Goal: Navigation & Orientation: Find specific page/section

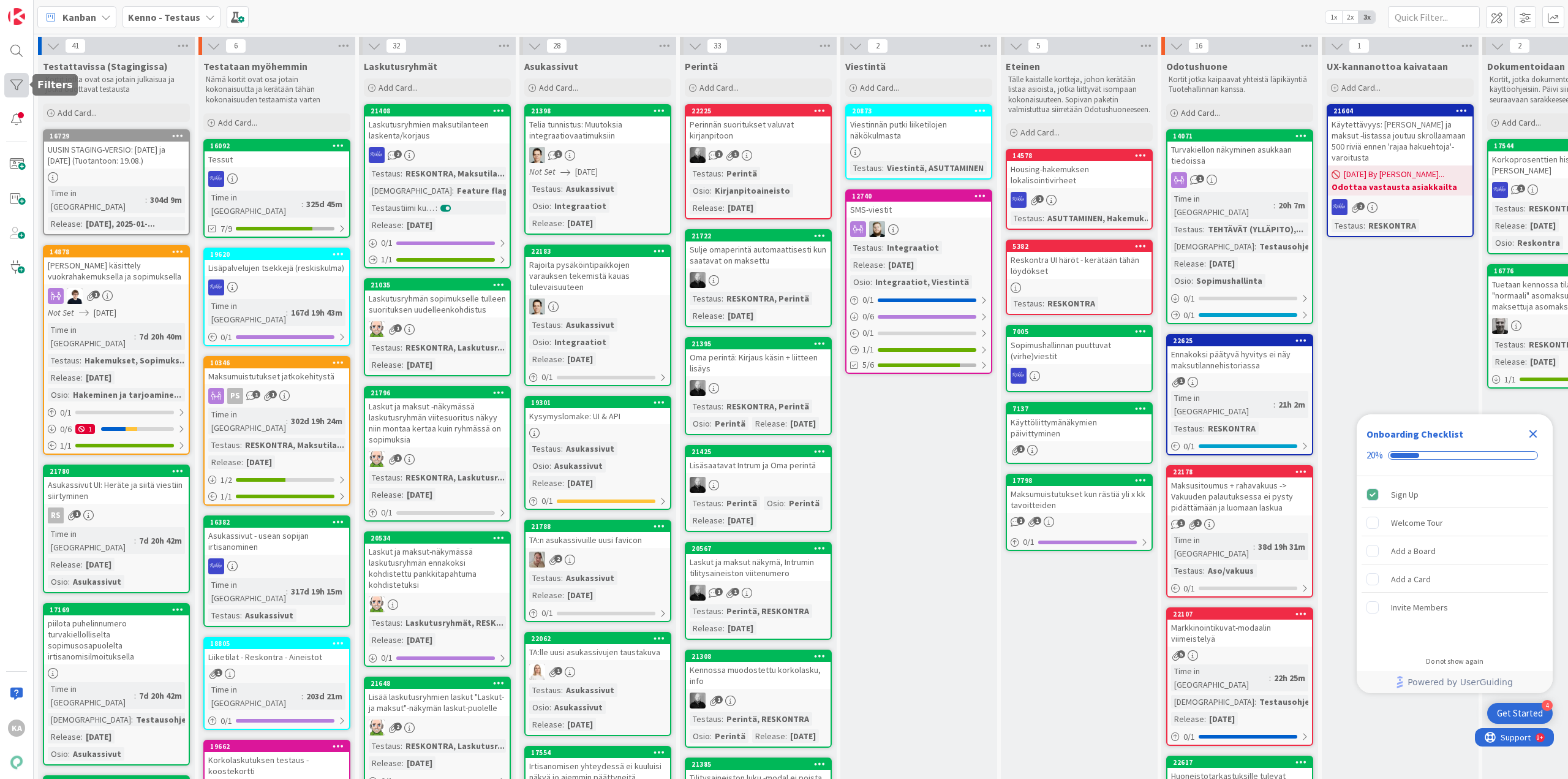
click at [17, 87] on div at bounding box center [16, 85] width 24 height 24
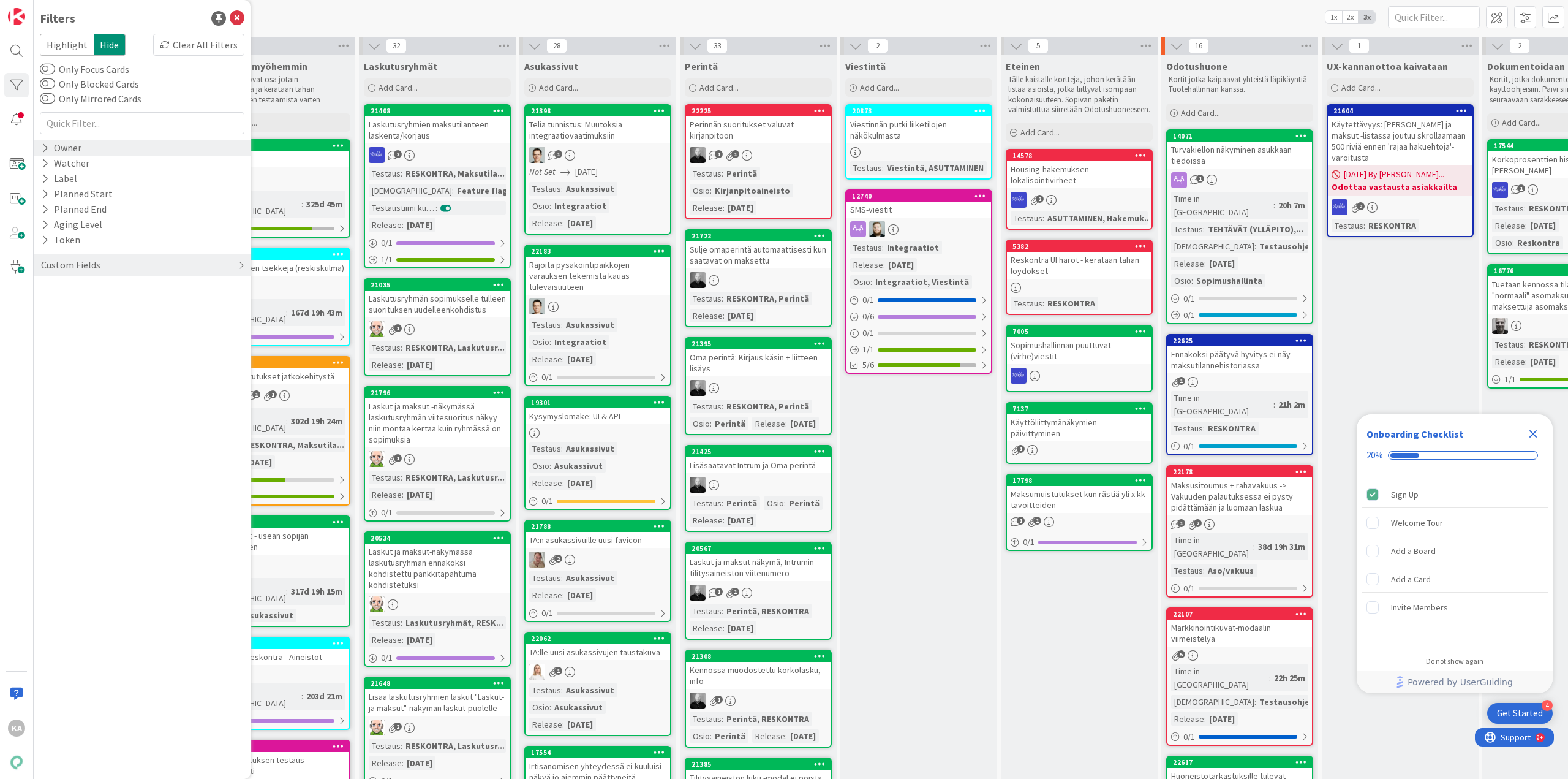
click at [76, 147] on div "Owner" at bounding box center [60, 148] width 43 height 15
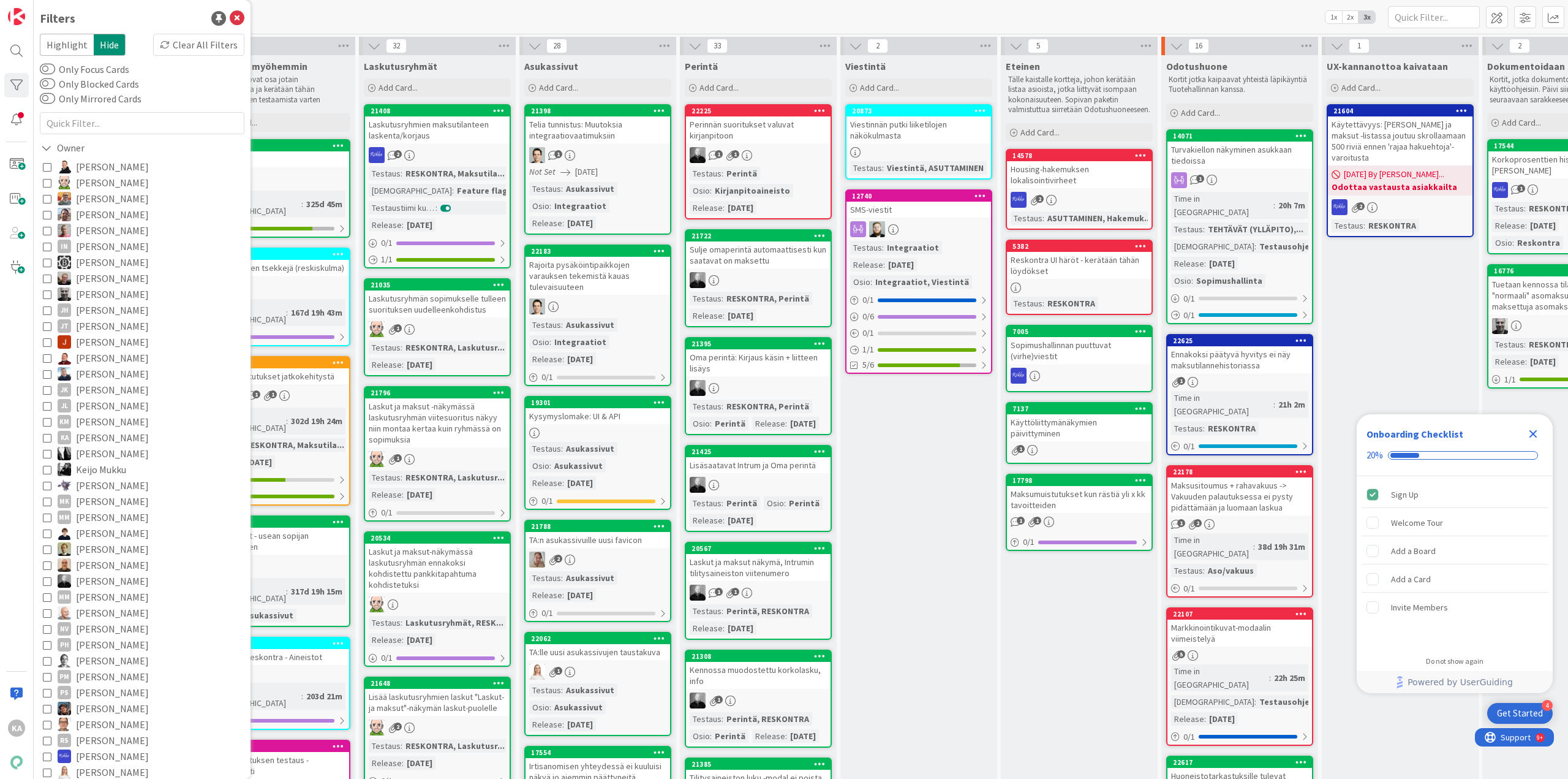
click at [115, 440] on span "[PERSON_NAME]" at bounding box center [112, 437] width 73 height 16
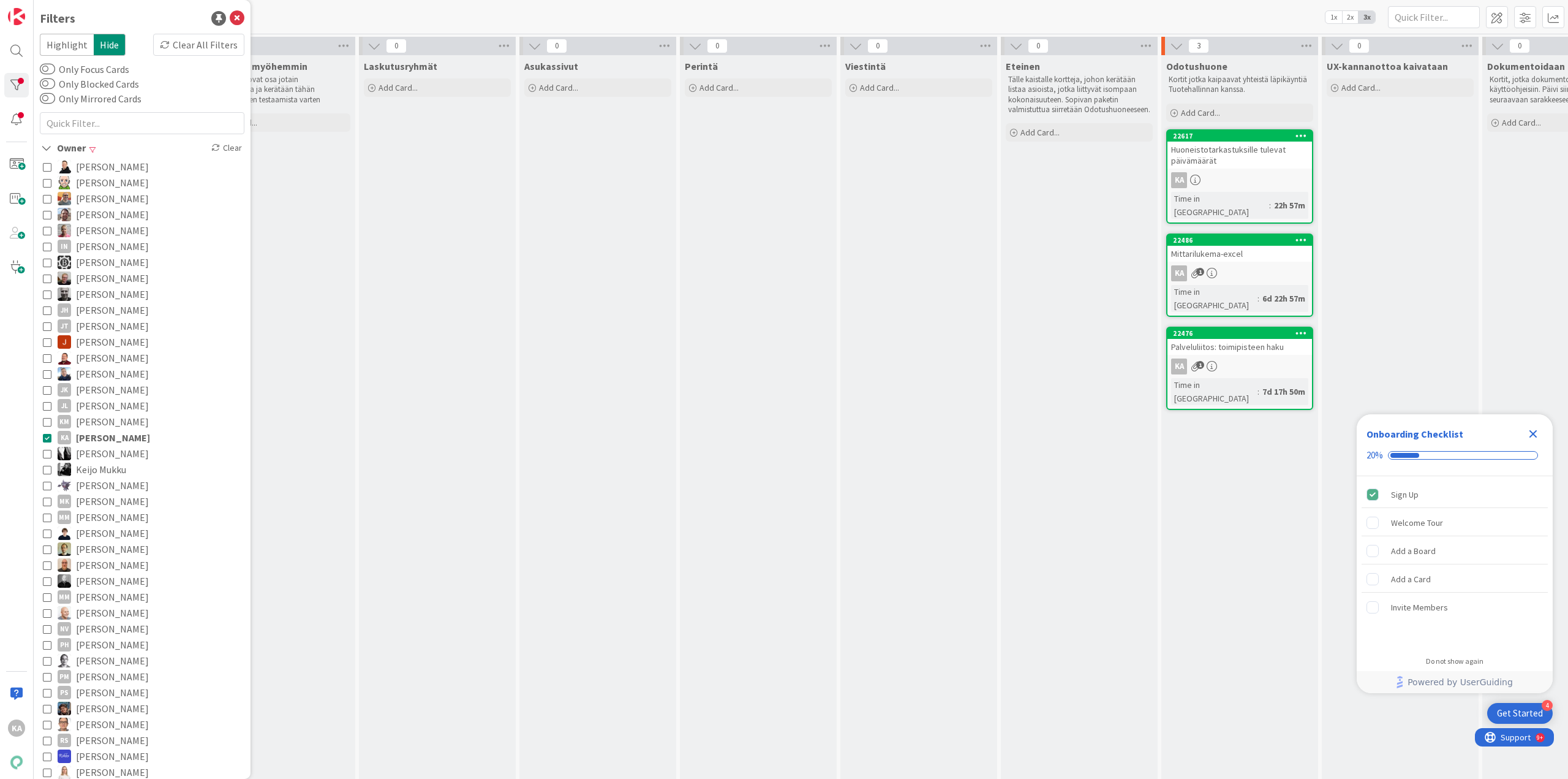
click at [469, 16] on div "[PERSON_NAME] - Testaus 1x 2x 3x" at bounding box center [800, 17] width 1534 height 34
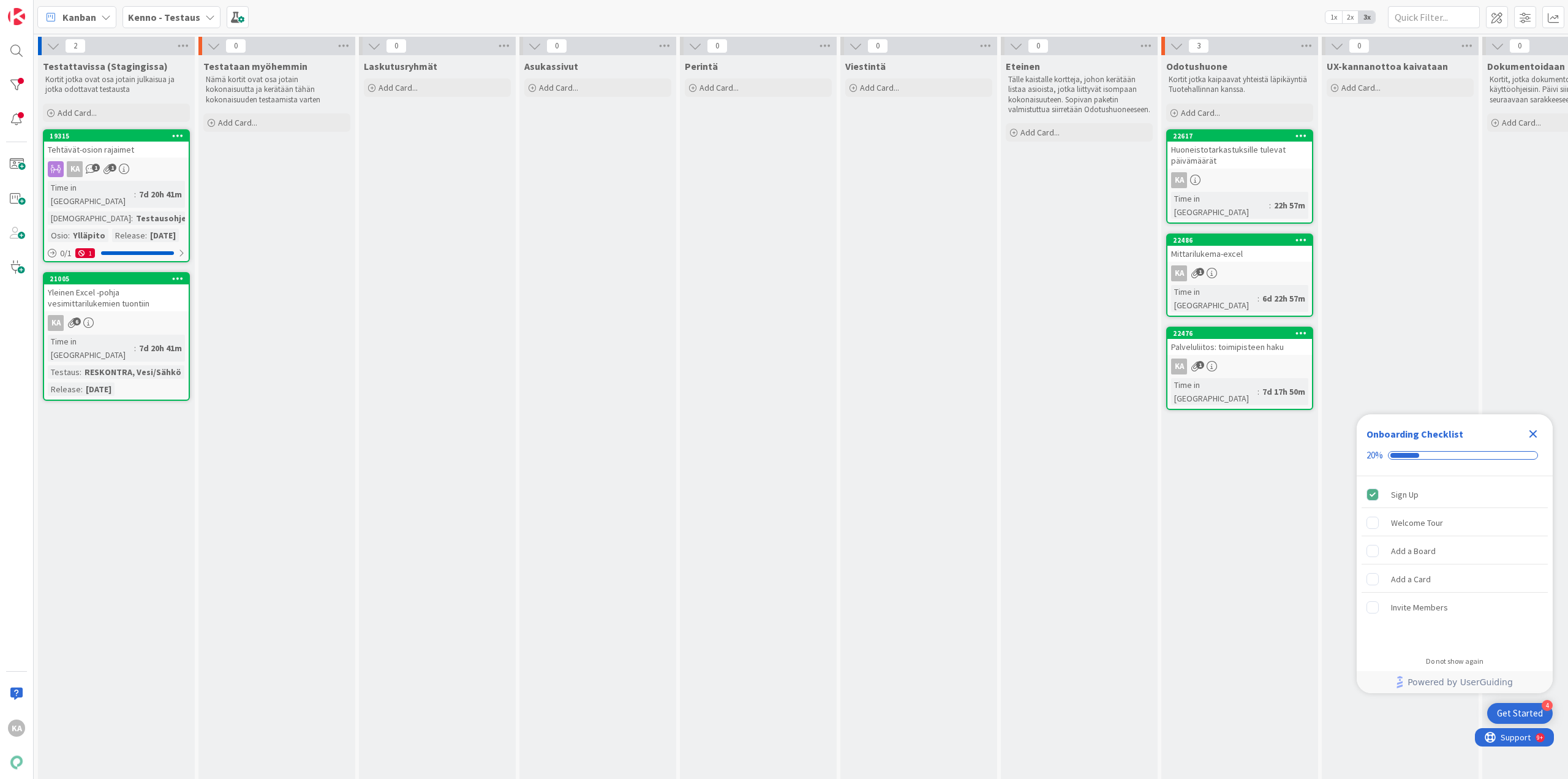
click at [144, 149] on div "Tehtävät-osion rajaimet" at bounding box center [117, 149] width 144 height 16
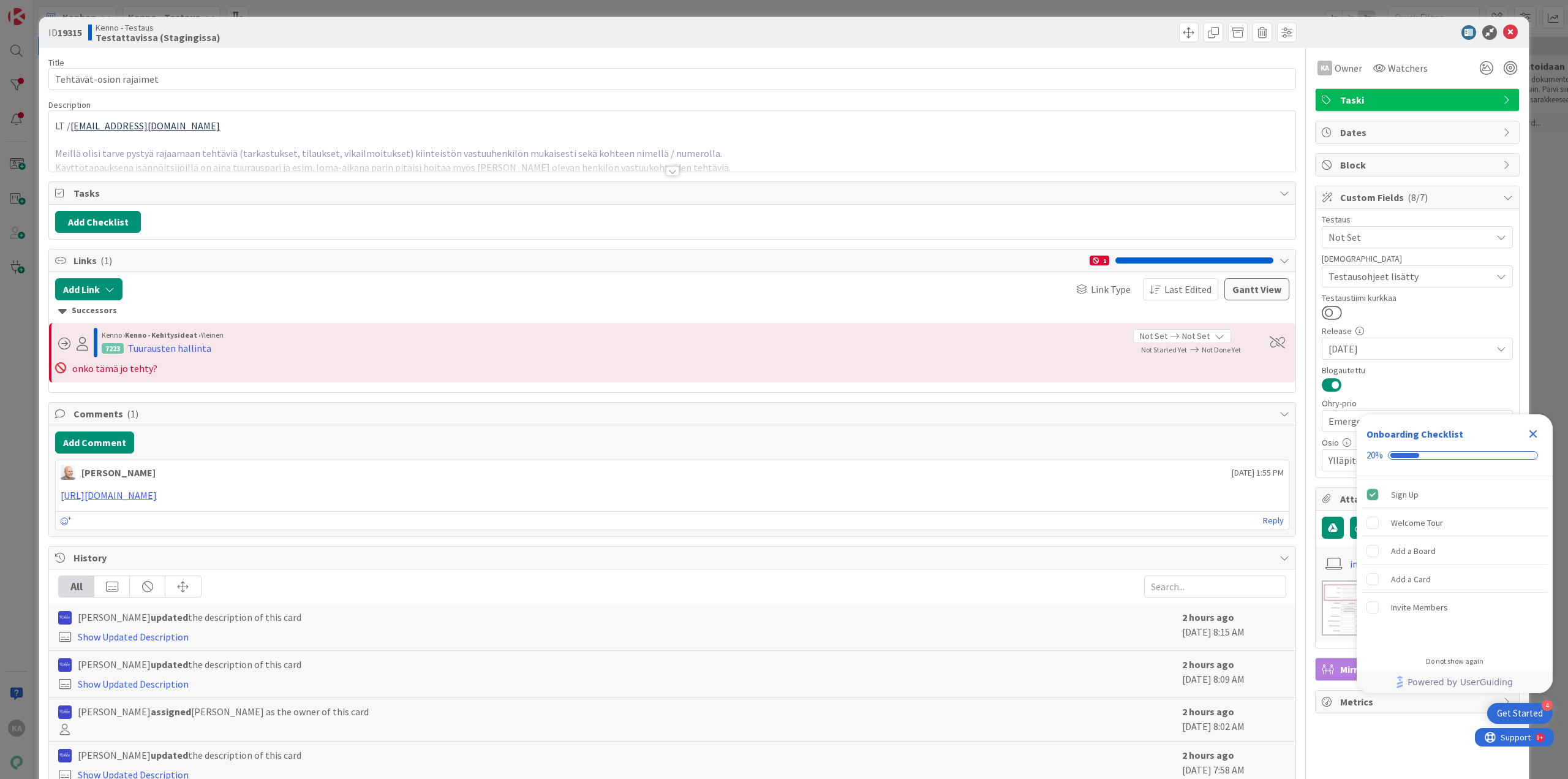
click at [666, 169] on div at bounding box center [673, 171] width 13 height 10
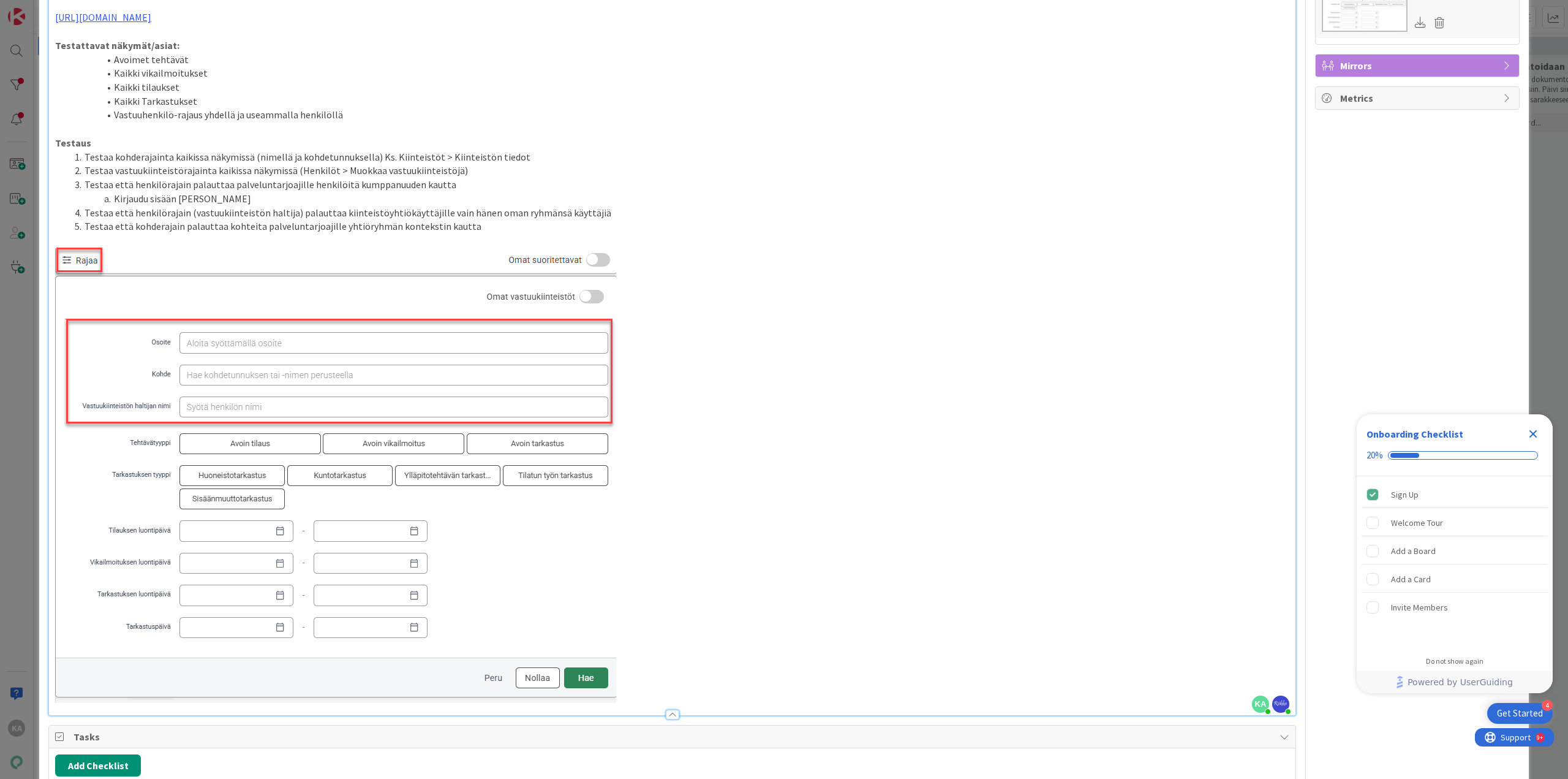
scroll to position [613, 0]
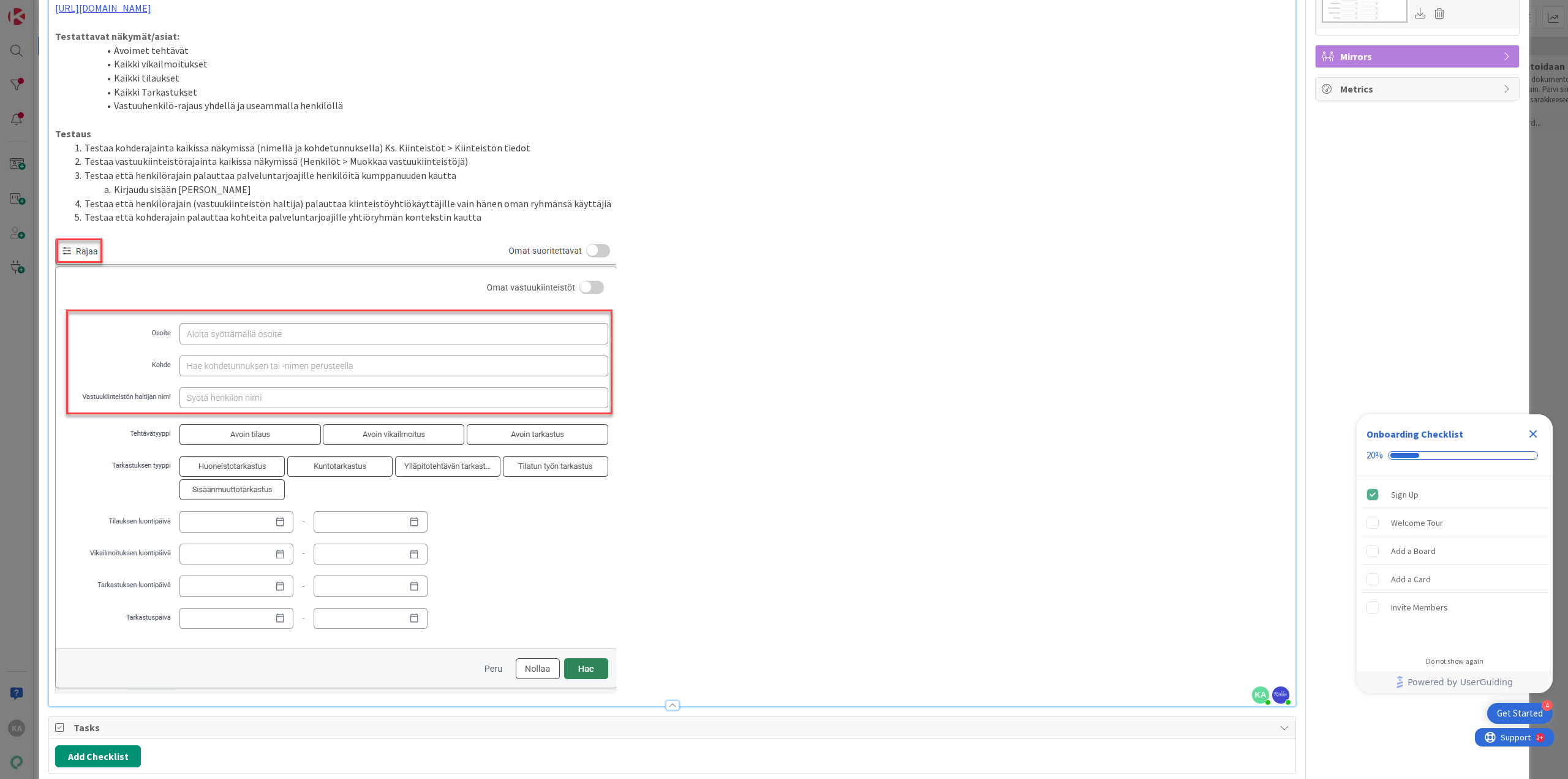
click at [805, 665] on p at bounding box center [672, 466] width 1234 height 455
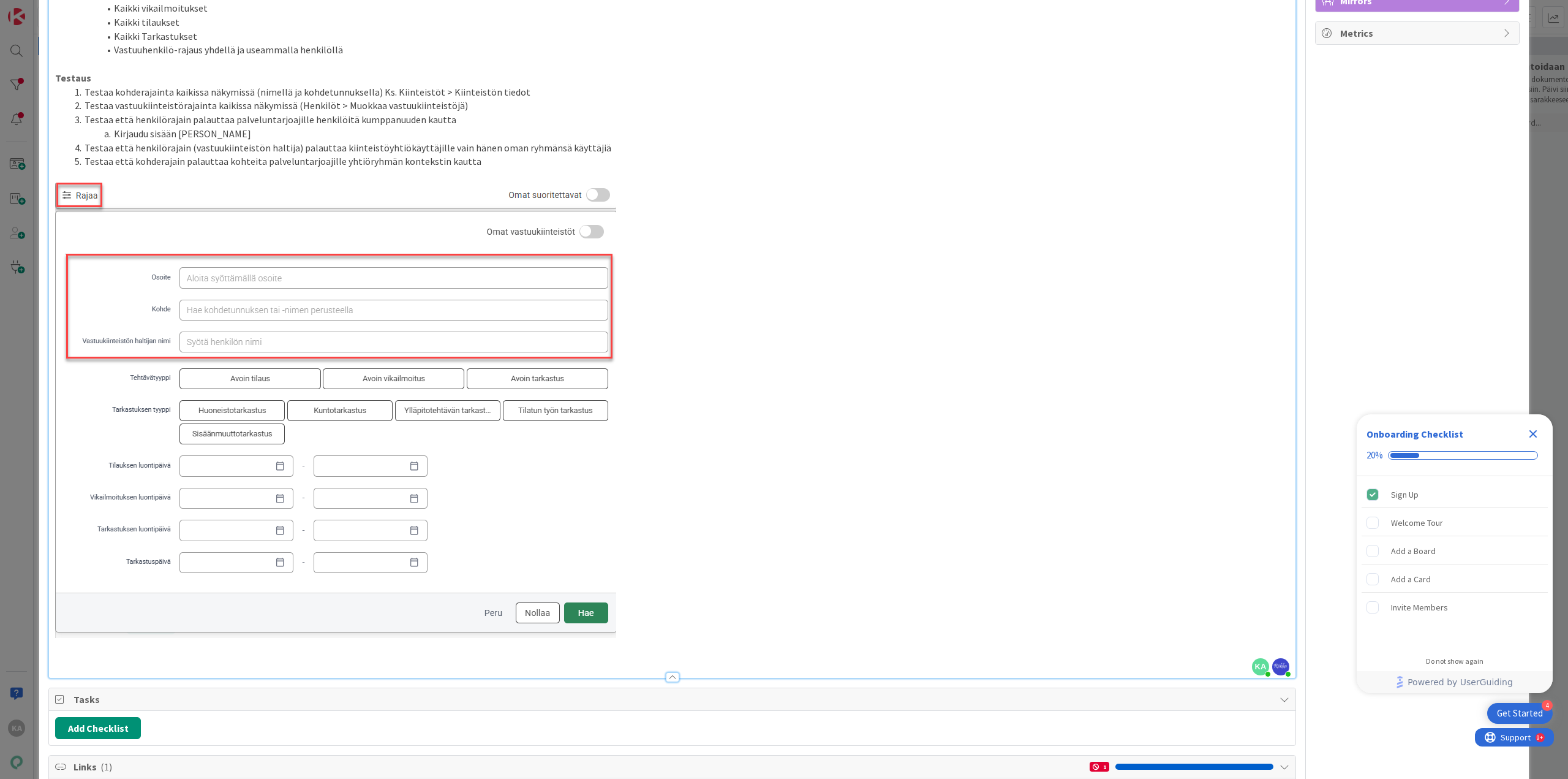
scroll to position [674, 0]
